Goal: Find contact information: Find contact information

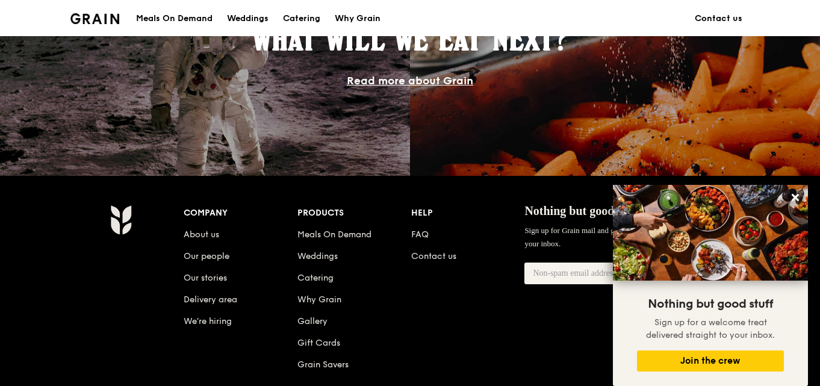
scroll to position [1145, 0]
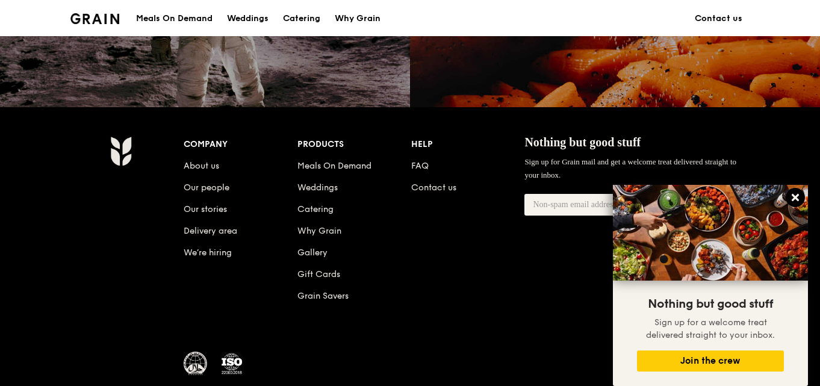
click at [793, 196] on icon at bounding box center [795, 197] width 11 height 11
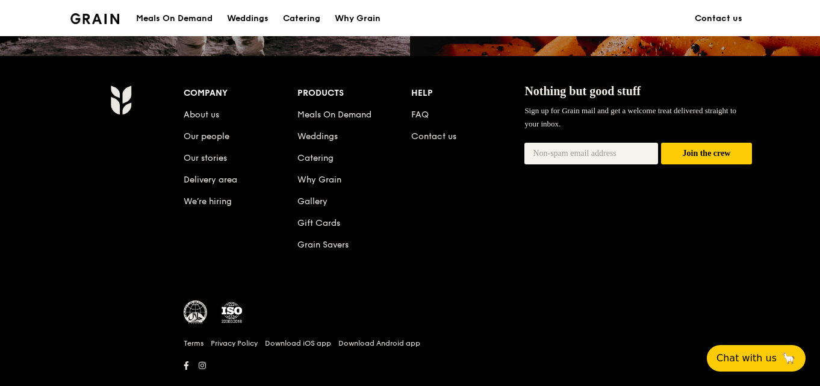
scroll to position [1222, 0]
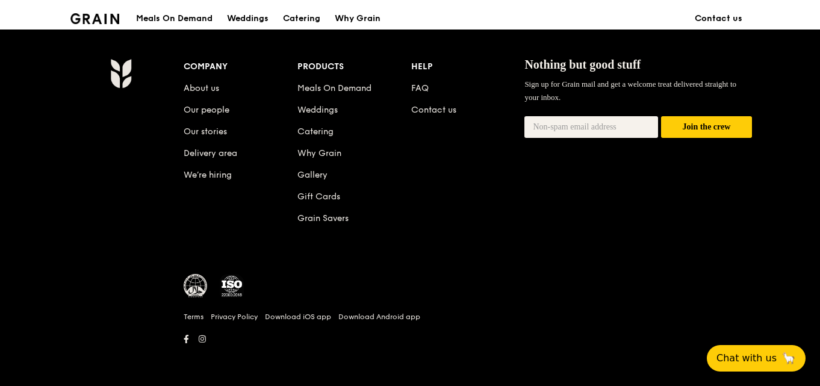
click at [492, 251] on div "Company About us Our people Our stories Delivery area We’re hiring Products Mea…" at bounding box center [468, 202] width 578 height 289
click at [237, 315] on link "Privacy Policy" at bounding box center [234, 317] width 47 height 10
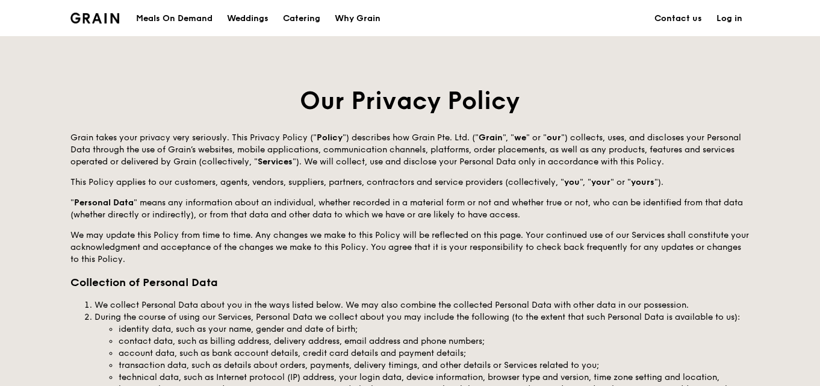
scroll to position [1207, 0]
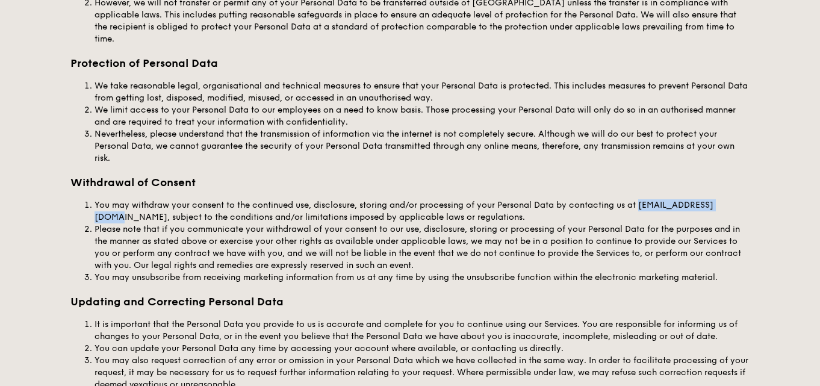
drag, startPoint x: 640, startPoint y: 192, endPoint x: 730, endPoint y: 187, distance: 89.3
click at [730, 199] on div "You may withdraw your consent to the continued use, disclosure, storing and/or …" at bounding box center [422, 211] width 655 height 24
copy div "[EMAIL_ADDRESS][DOMAIN_NAME]"
